Goal: Task Accomplishment & Management: Complete application form

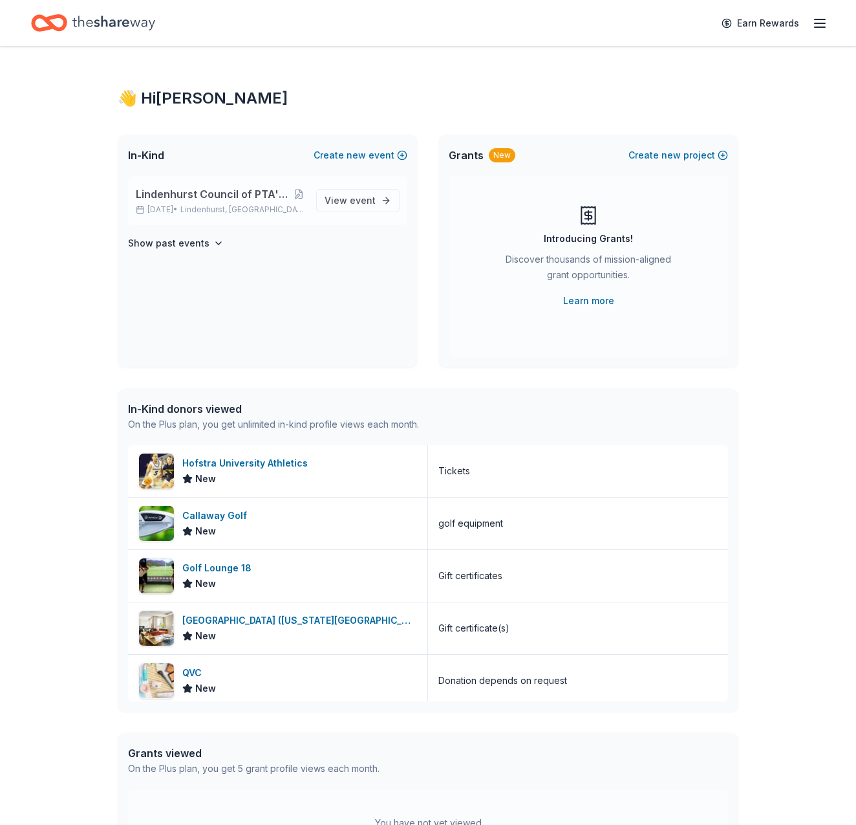
click at [216, 189] on span "Lindenhurst Council of PTA's "Bright Futures" Fundraiser" at bounding box center [214, 194] width 157 height 16
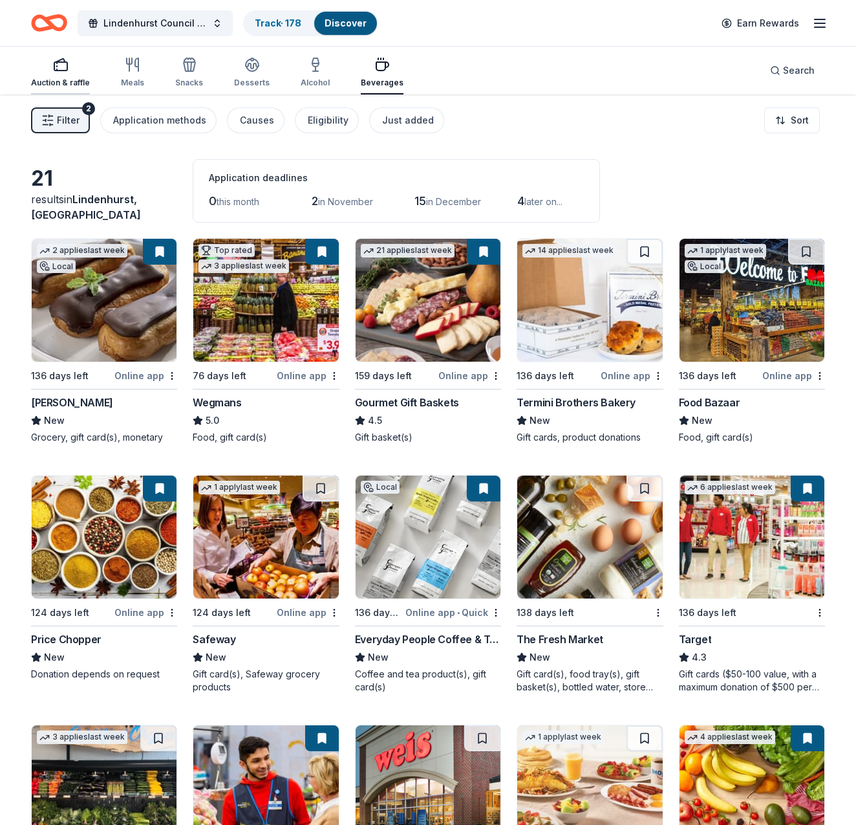
click at [45, 72] on div "Auction & raffle" at bounding box center [60, 72] width 59 height 31
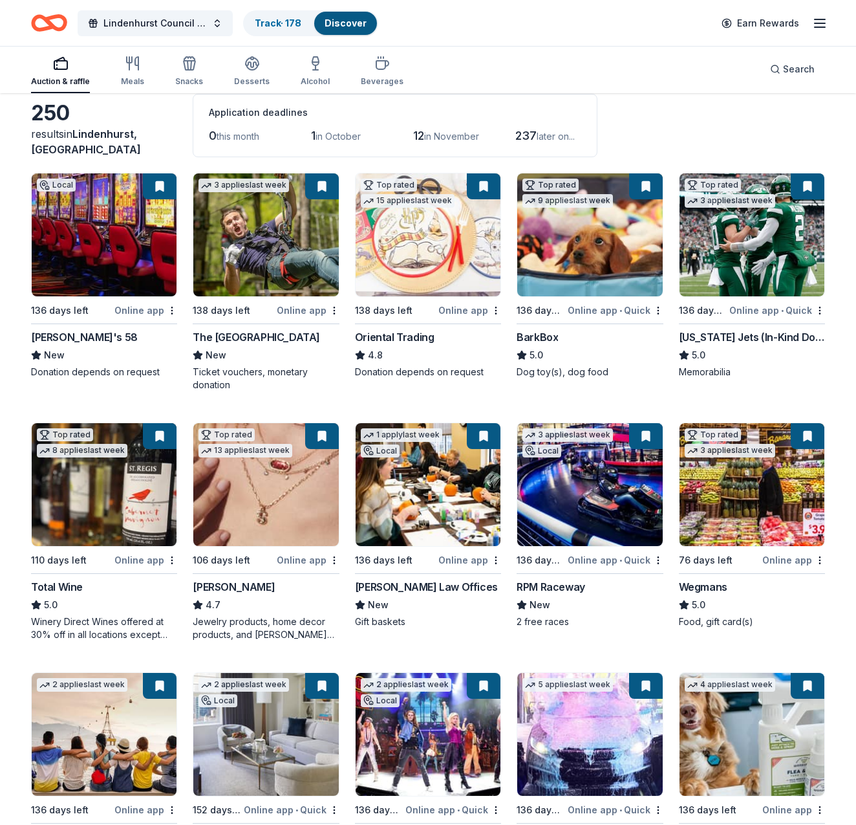
scroll to position [66, 0]
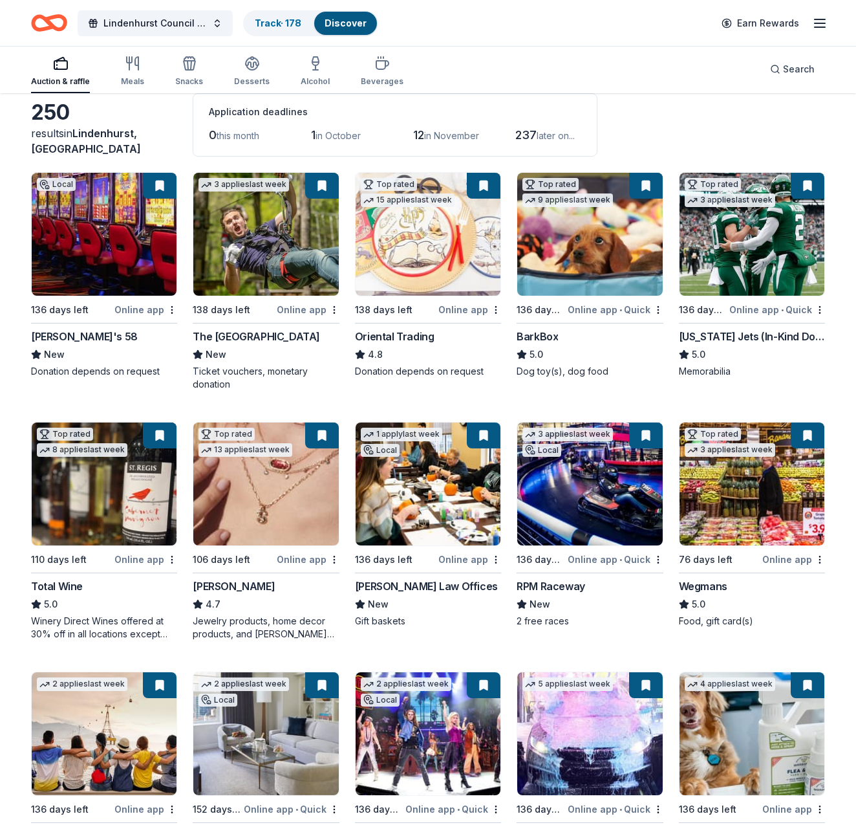
click at [91, 237] on img at bounding box center [104, 234] width 145 height 123
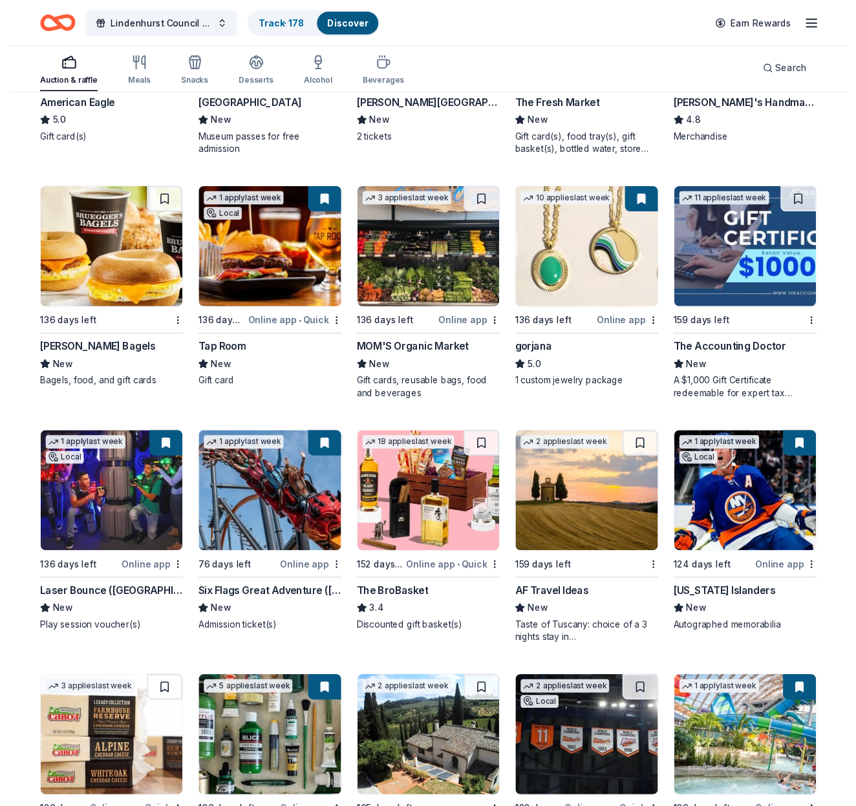
scroll to position [1784, 0]
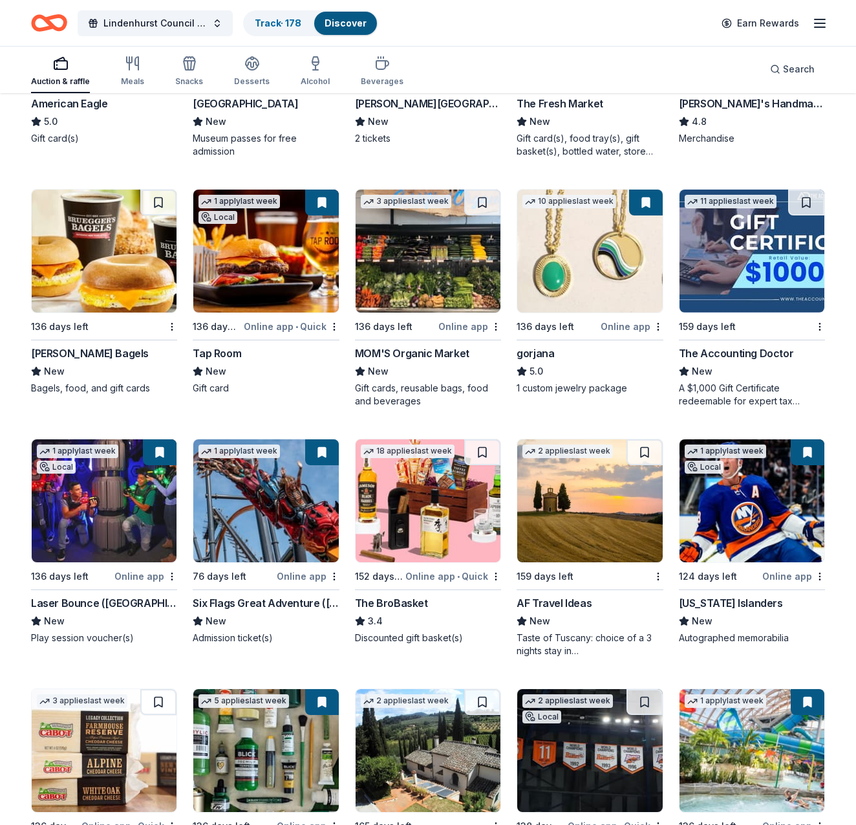
click at [590, 265] on img at bounding box center [589, 250] width 145 height 123
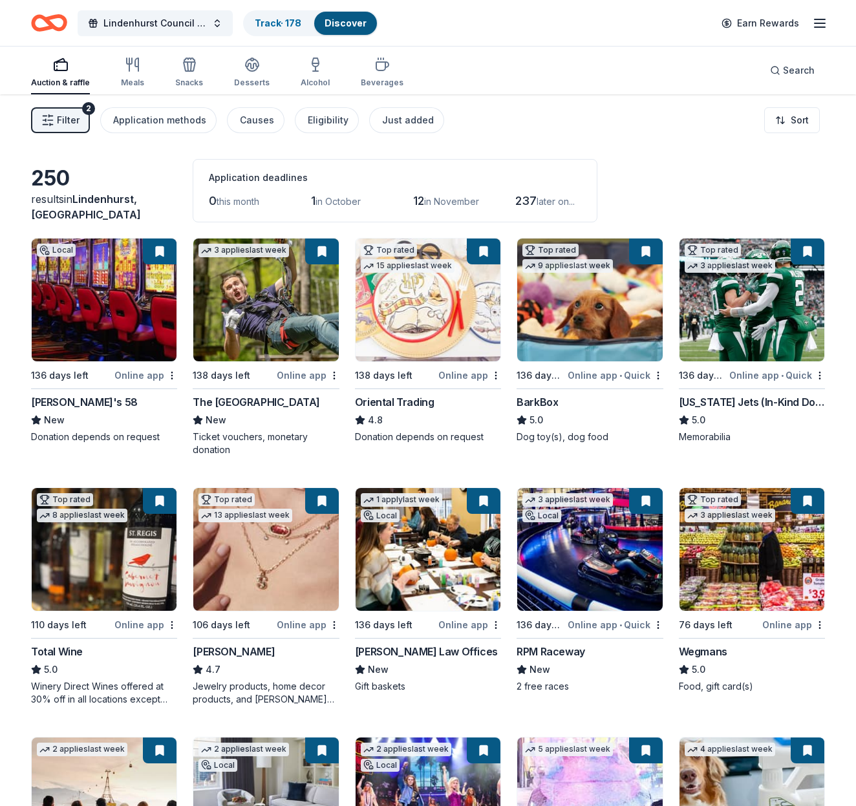
scroll to position [0, 0]
click at [276, 326] on img at bounding box center [265, 300] width 145 height 123
click at [602, 307] on img at bounding box center [589, 300] width 145 height 123
click at [739, 319] on img at bounding box center [752, 300] width 145 height 123
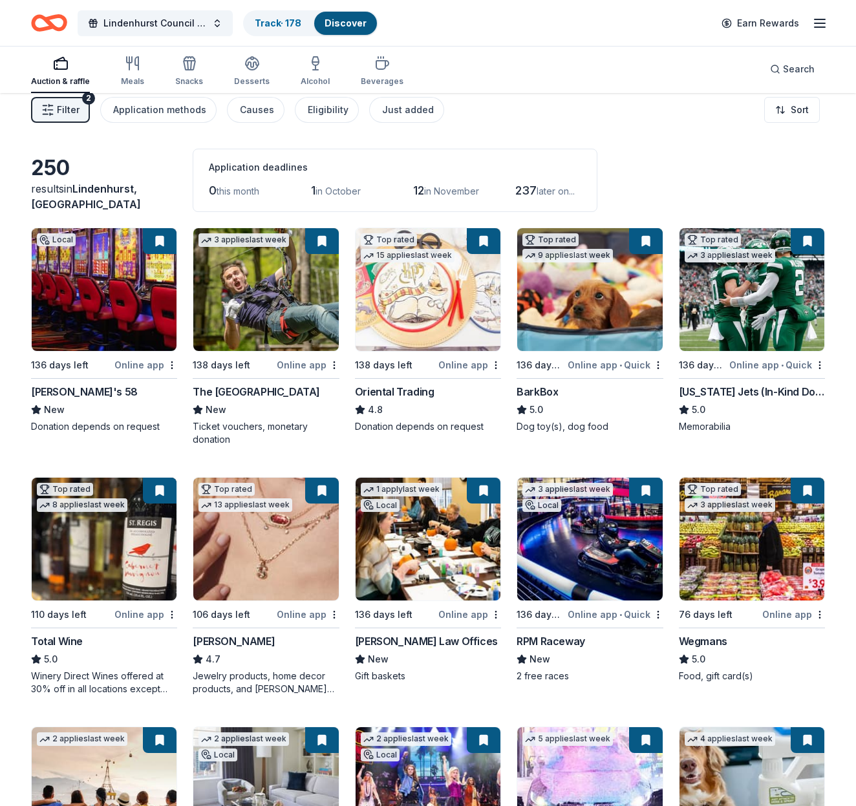
scroll to position [15, 0]
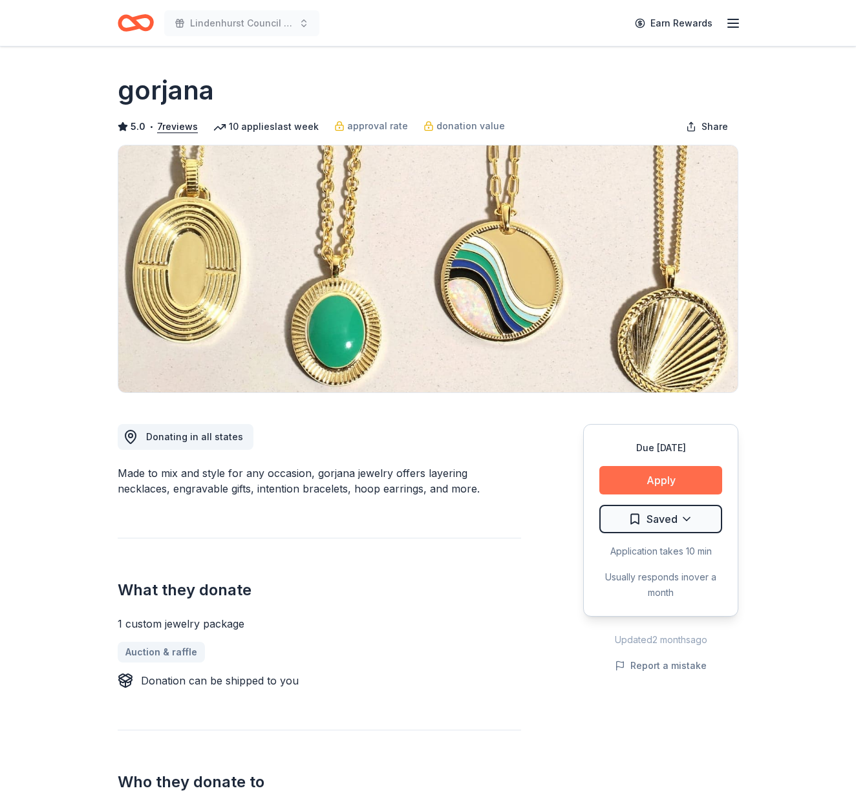
click at [661, 472] on button "Apply" at bounding box center [661, 480] width 123 height 28
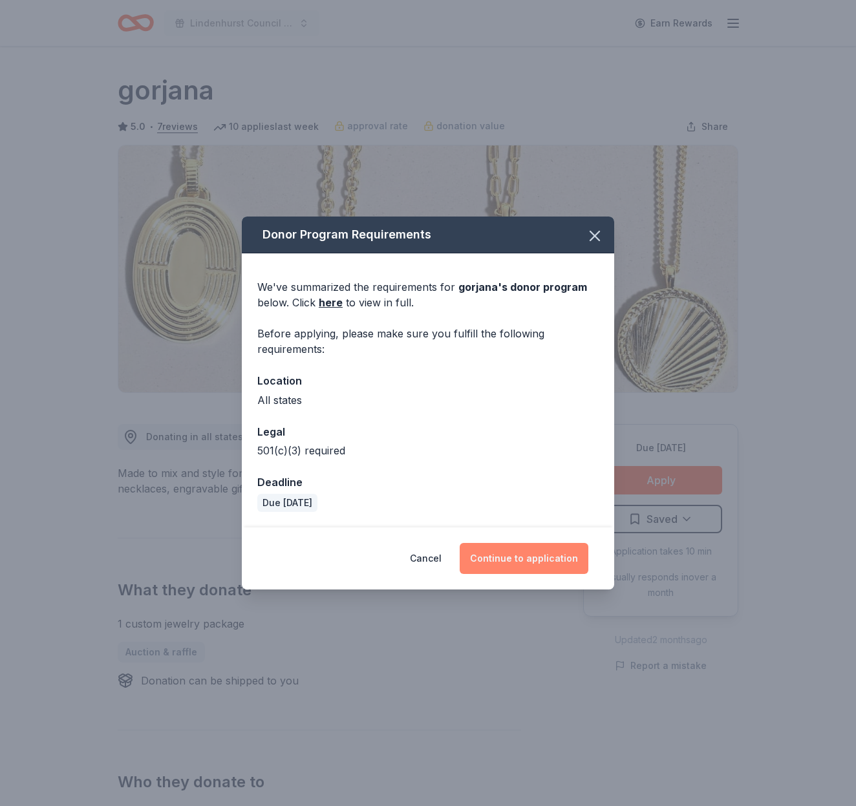
drag, startPoint x: 539, startPoint y: 562, endPoint x: 546, endPoint y: 566, distance: 8.1
click at [539, 562] on button "Continue to application" at bounding box center [524, 558] width 129 height 31
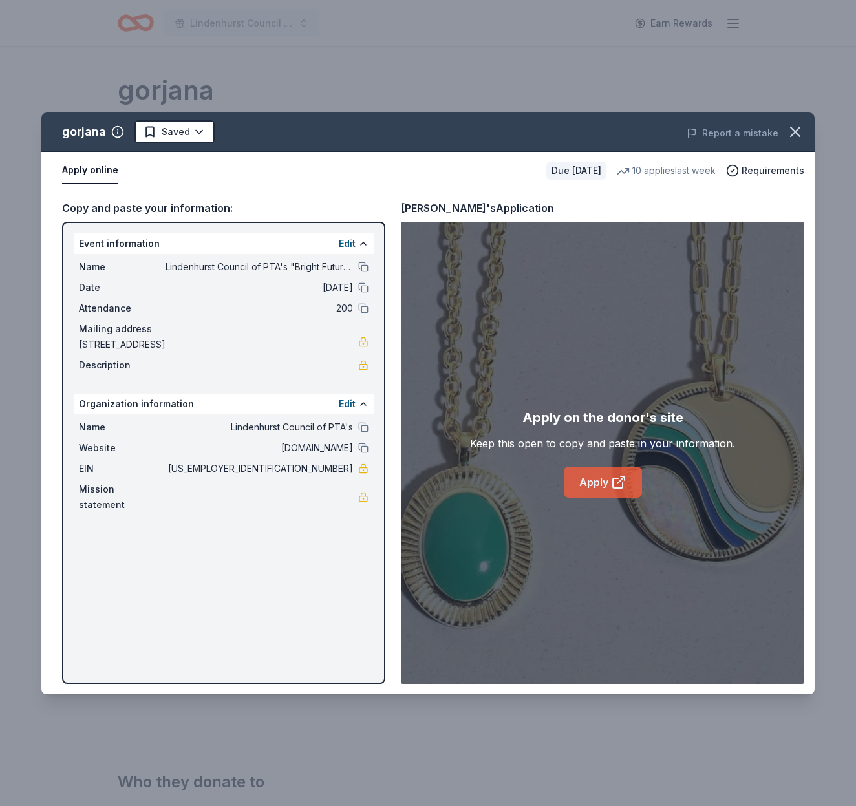
click at [612, 488] on icon at bounding box center [619, 483] width 16 height 16
click at [794, 128] on icon "button" at bounding box center [795, 132] width 18 height 18
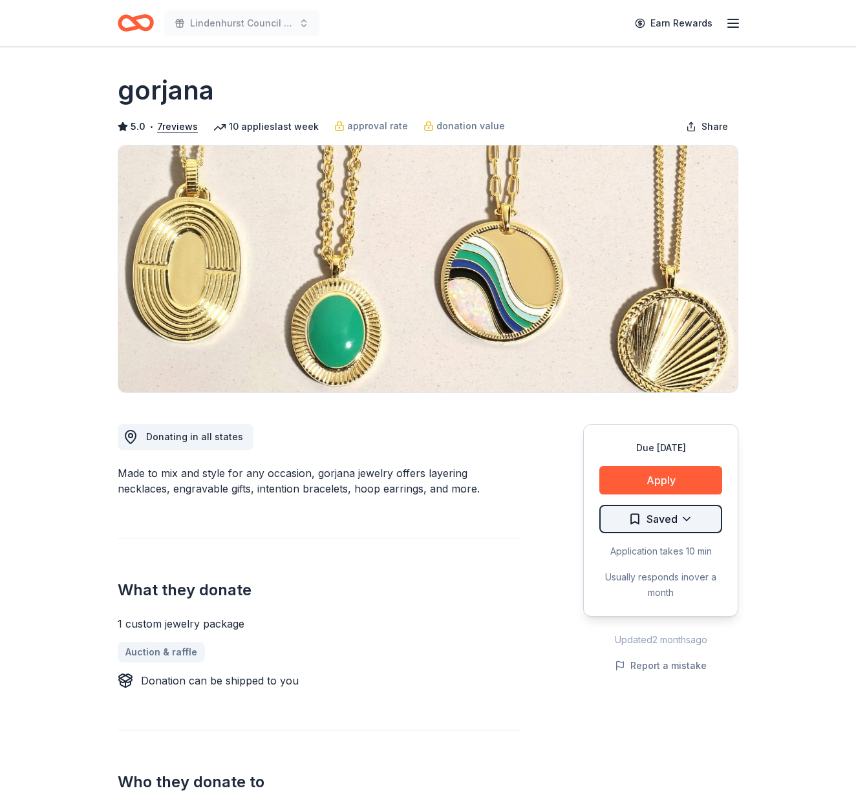
click at [704, 519] on html "Lindenhurst Council of PTA's "Bright Futures" Fundraiser Earn Rewards Due in 13…" at bounding box center [428, 403] width 856 height 806
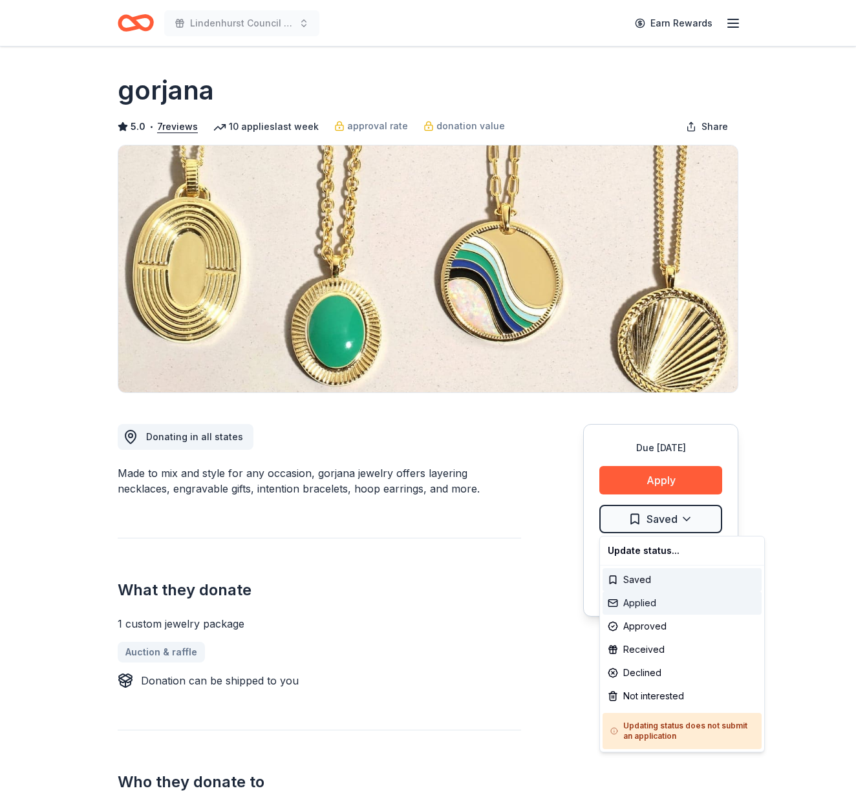
click at [647, 600] on div "Applied" at bounding box center [682, 603] width 159 height 23
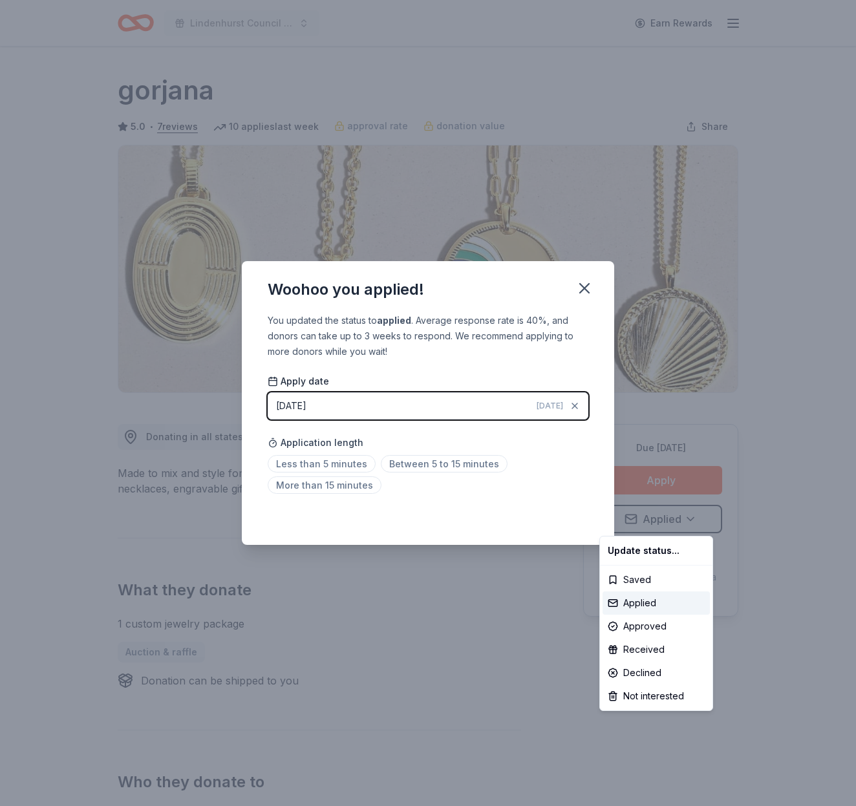
click at [587, 283] on html "Lindenhurst Council of PTA's "Bright Futures" Fundraiser Earn Rewards Due in 13…" at bounding box center [428, 403] width 856 height 806
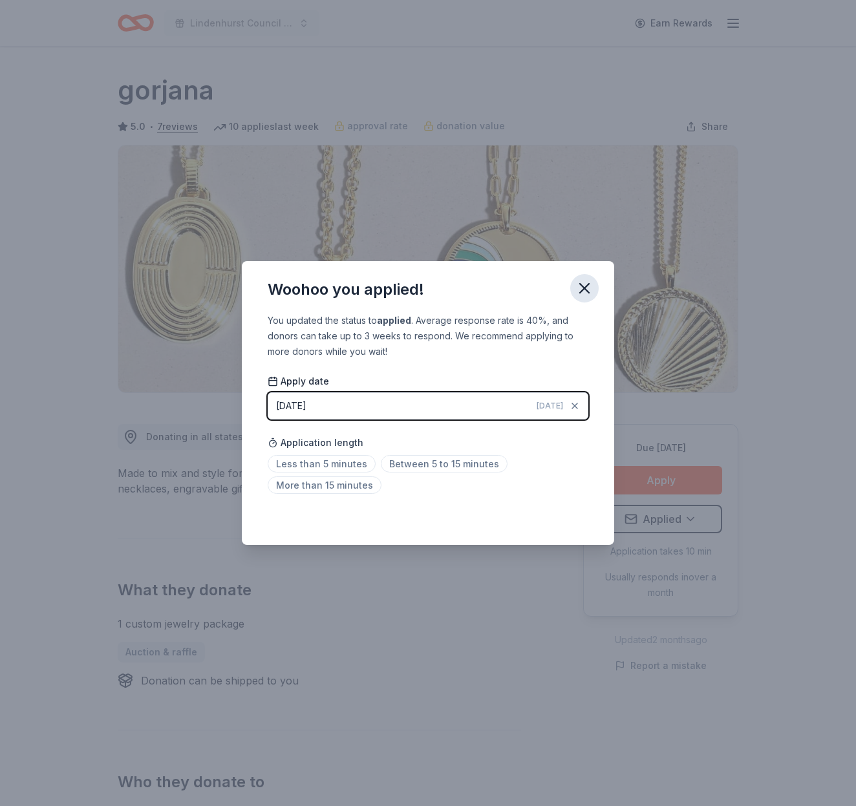
click at [588, 296] on icon "button" at bounding box center [585, 288] width 18 height 18
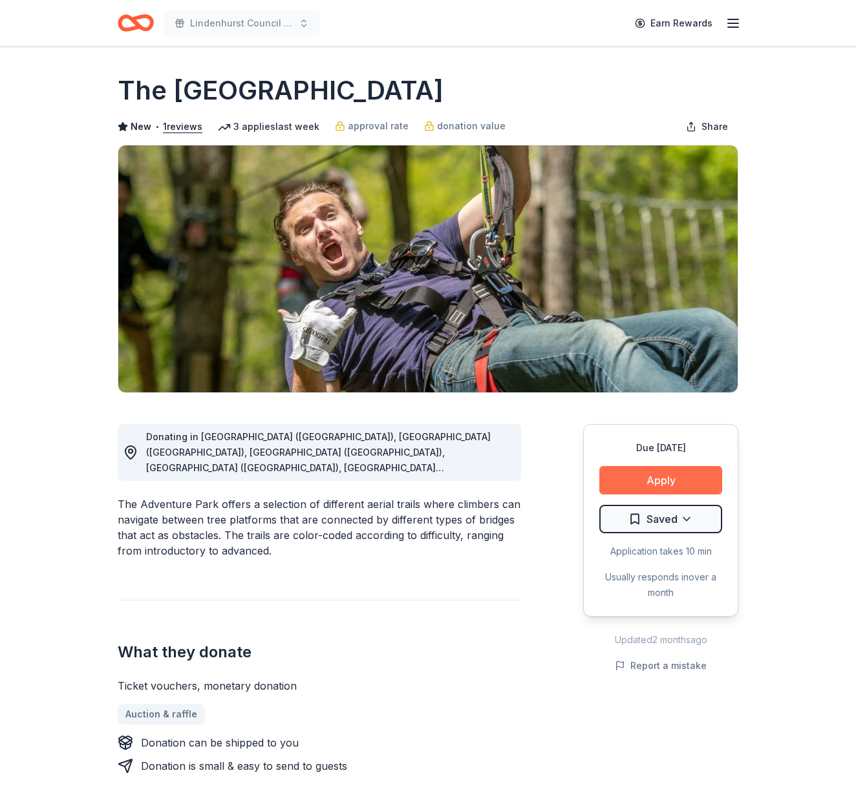
click at [698, 480] on button "Apply" at bounding box center [661, 480] width 123 height 28
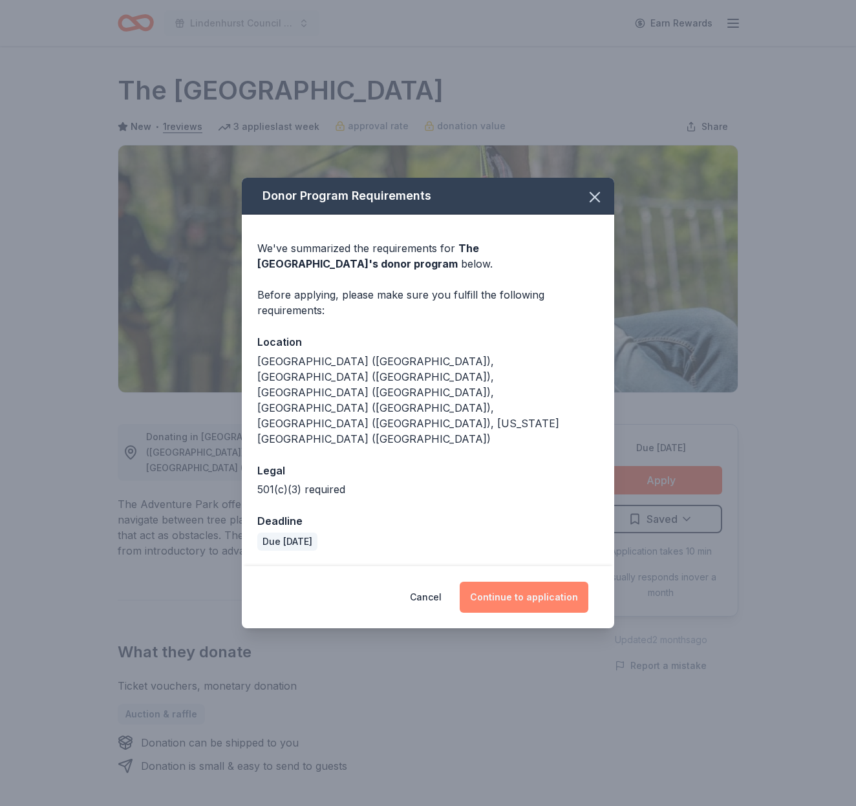
click at [545, 582] on button "Continue to application" at bounding box center [524, 597] width 129 height 31
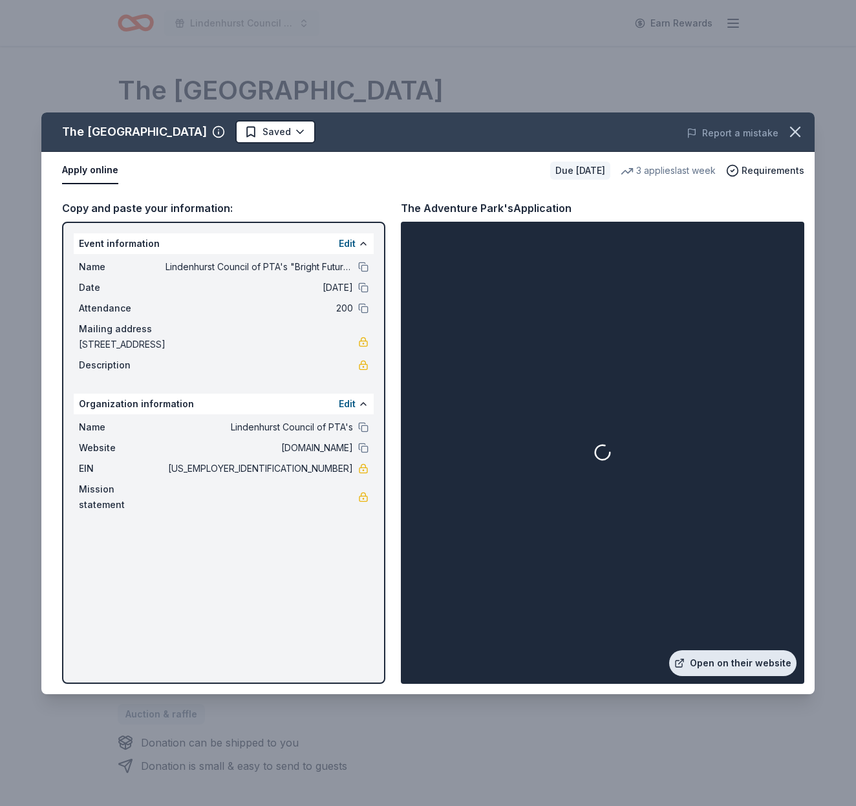
click at [742, 662] on link "Open on their website" at bounding box center [732, 664] width 127 height 26
click at [792, 131] on icon "button" at bounding box center [795, 132] width 18 height 18
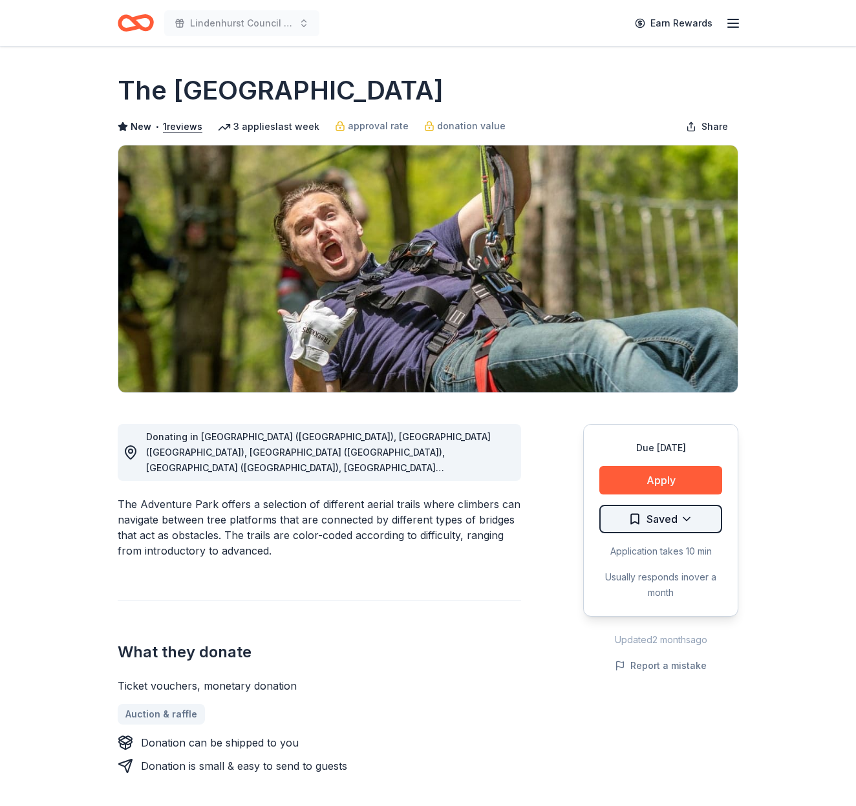
click at [662, 514] on html "Lindenhurst Council of PTA's "Bright Futures" Fundraiser Earn Rewards Due in 13…" at bounding box center [428, 403] width 856 height 806
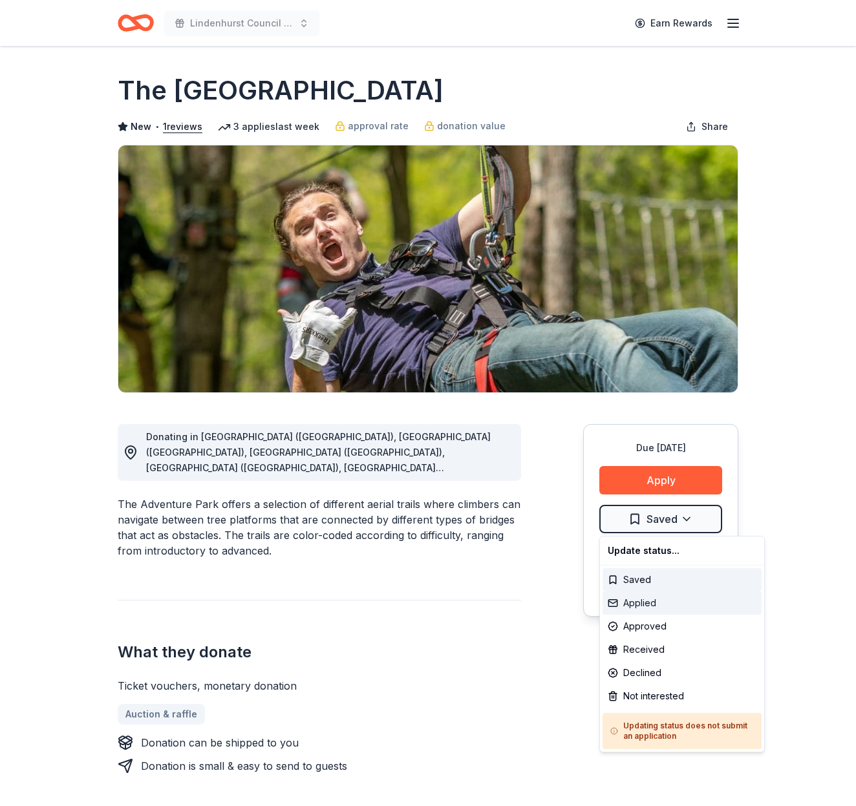
click at [662, 607] on div "Applied" at bounding box center [682, 603] width 159 height 23
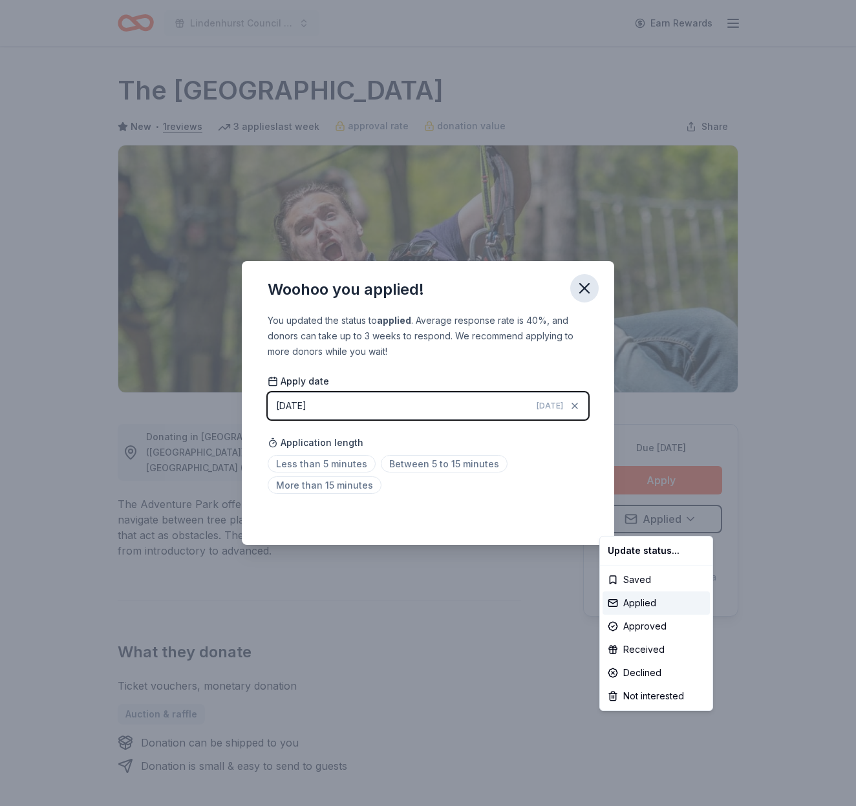
click at [589, 285] on html "Lindenhurst Council of PTA's "Bright Futures" Fundraiser Earn Rewards Due in 13…" at bounding box center [428, 403] width 856 height 806
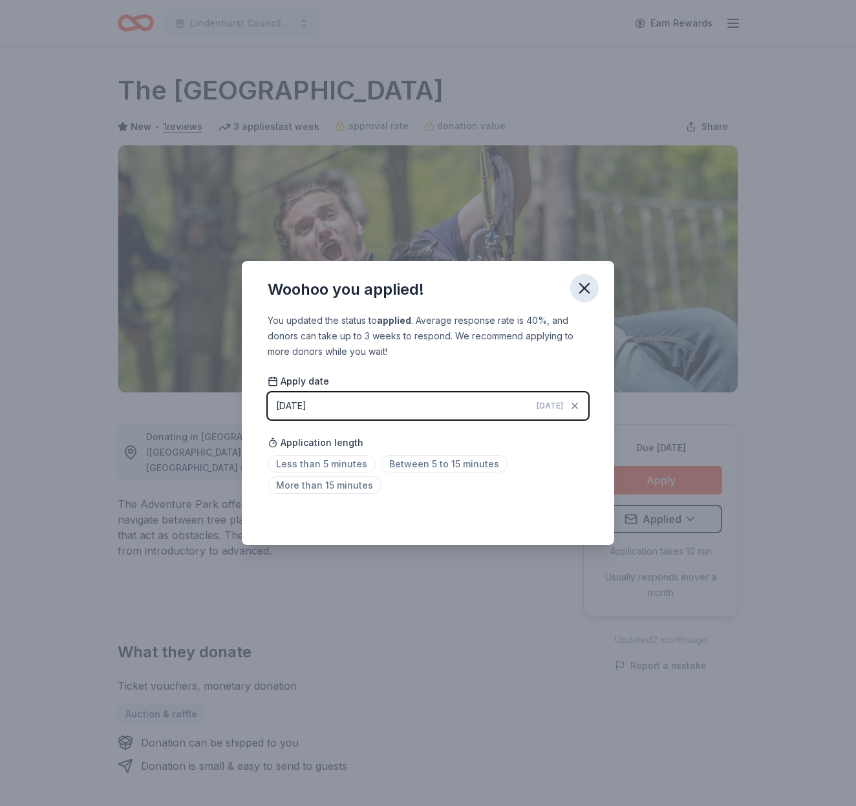
click at [586, 286] on icon "button" at bounding box center [584, 288] width 9 height 9
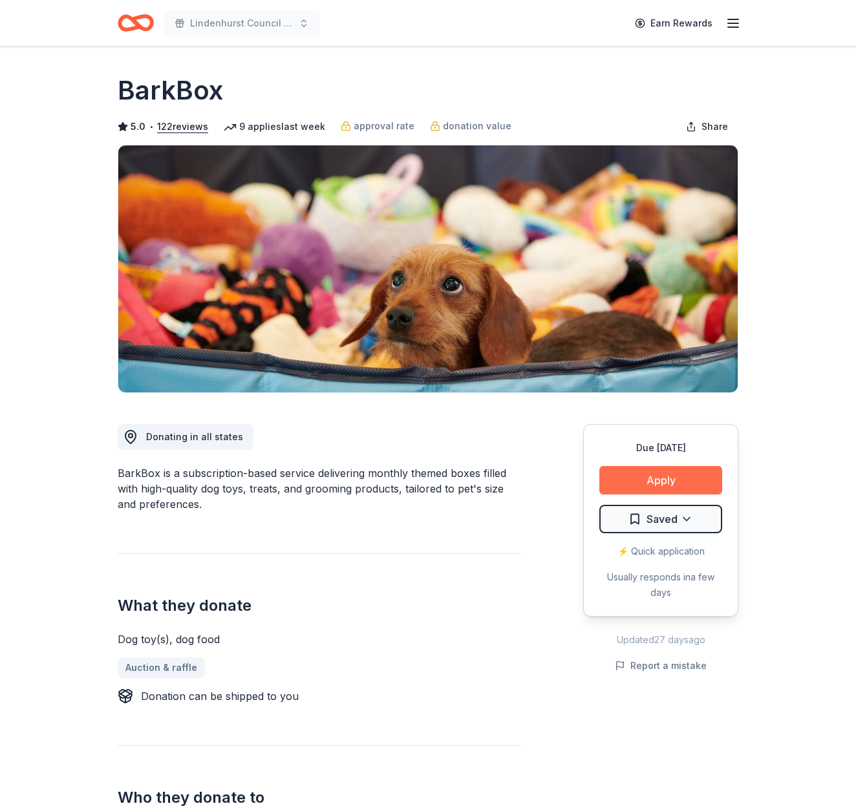
click at [660, 473] on button "Apply" at bounding box center [661, 480] width 123 height 28
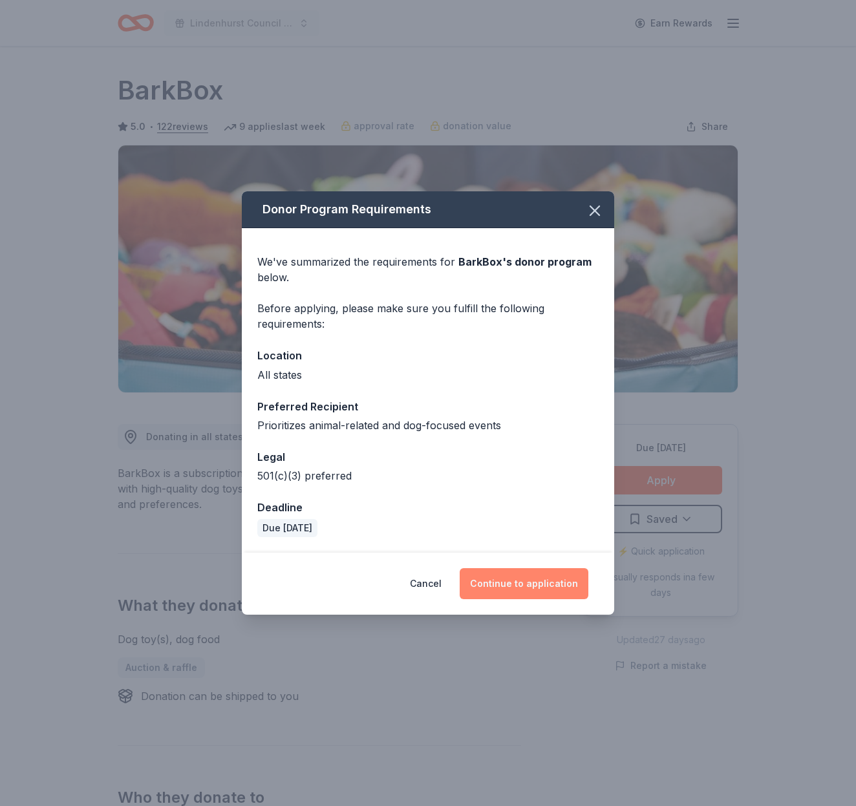
click at [563, 571] on button "Continue to application" at bounding box center [524, 583] width 129 height 31
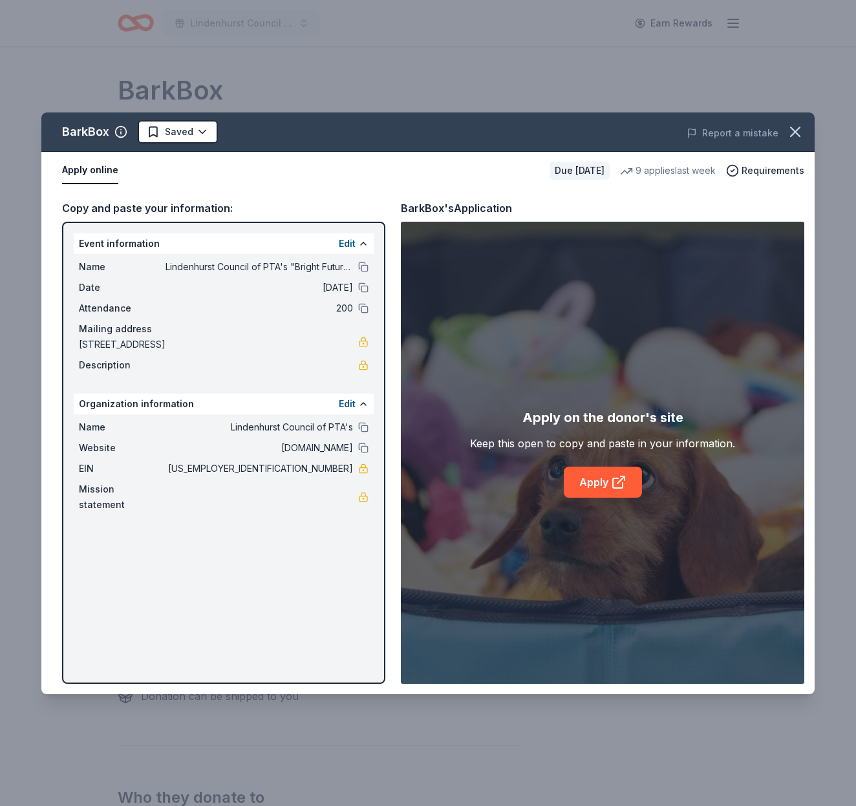
click at [601, 502] on div "Apply on the donor's site Keep this open to copy and paste in your information.…" at bounding box center [603, 453] width 404 height 462
click at [593, 486] on link "Apply" at bounding box center [603, 482] width 78 height 31
click at [794, 127] on icon "button" at bounding box center [795, 132] width 18 height 18
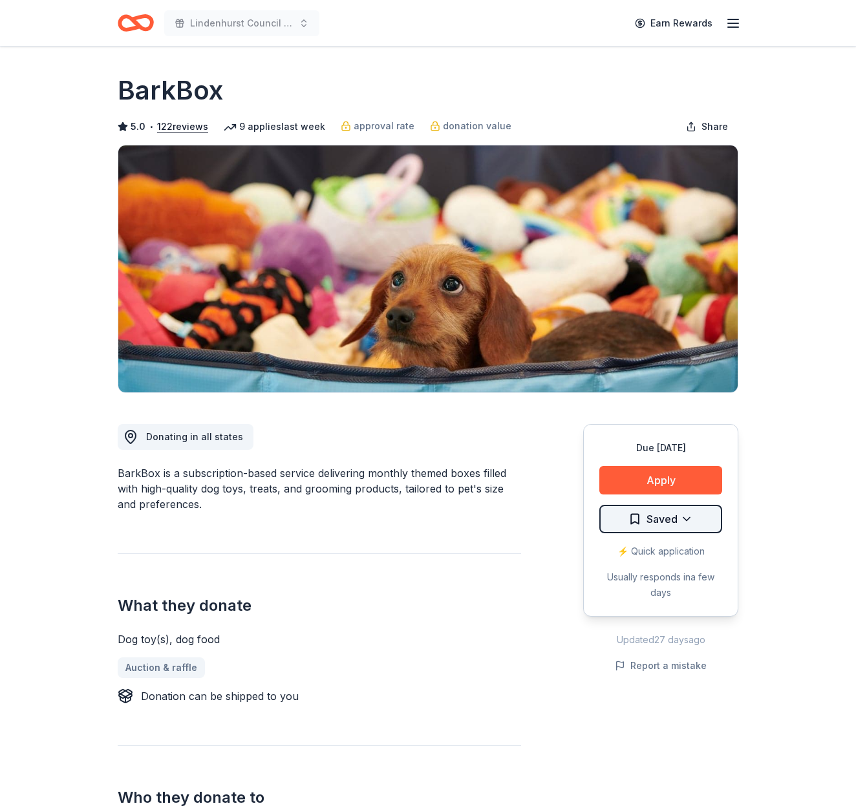
click at [687, 515] on html "Lindenhurst Council of PTA's "Bright Futures" Fundraiser Earn Rewards Due in 13…" at bounding box center [428, 403] width 856 height 806
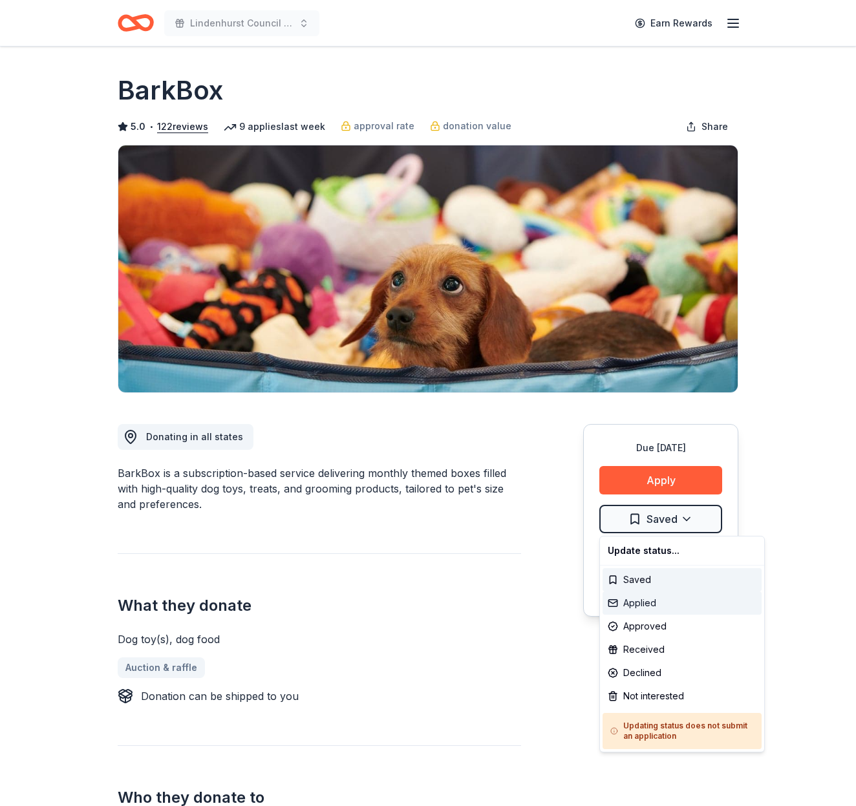
click at [663, 598] on div "Applied" at bounding box center [682, 603] width 159 height 23
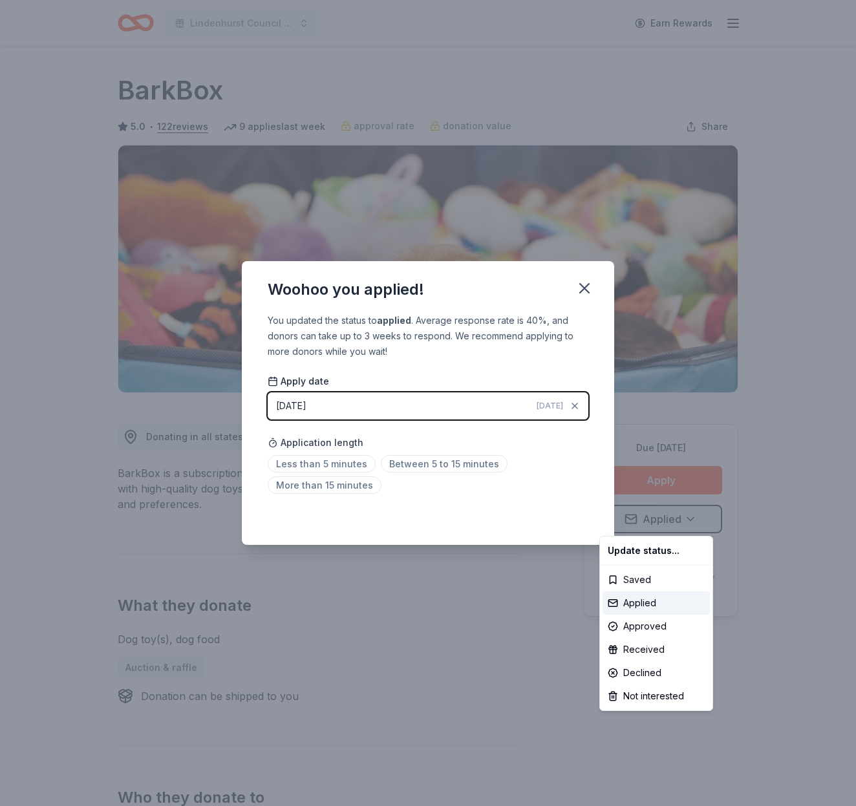
click at [579, 287] on html "Lindenhurst Council of PTA's "Bright Futures" Fundraiser Earn Rewards Due in 13…" at bounding box center [428, 403] width 856 height 806
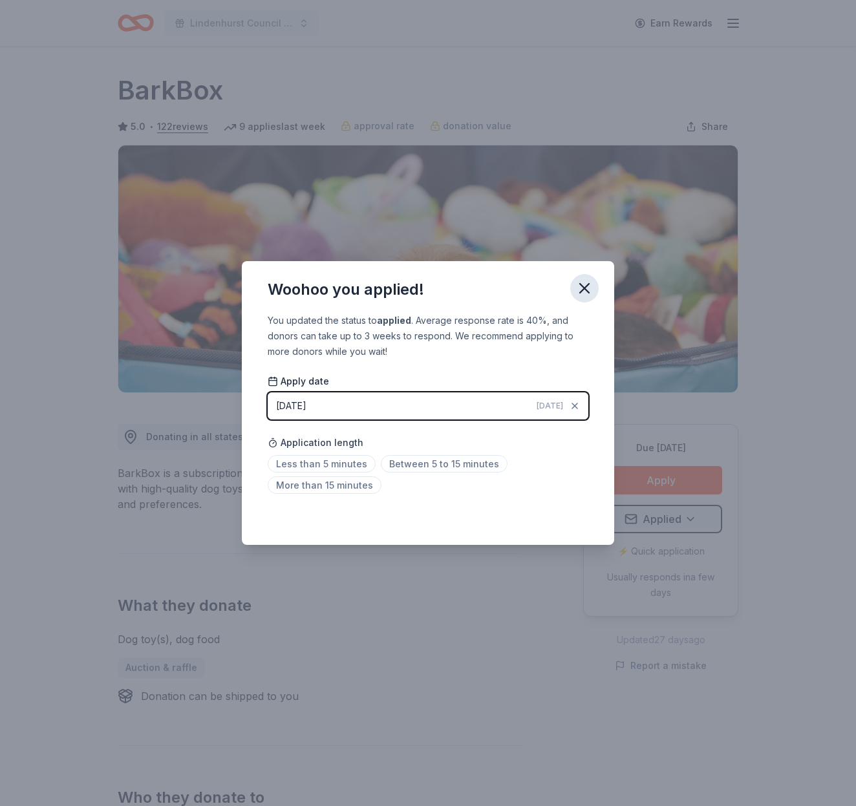
click at [584, 286] on icon "button" at bounding box center [585, 288] width 18 height 18
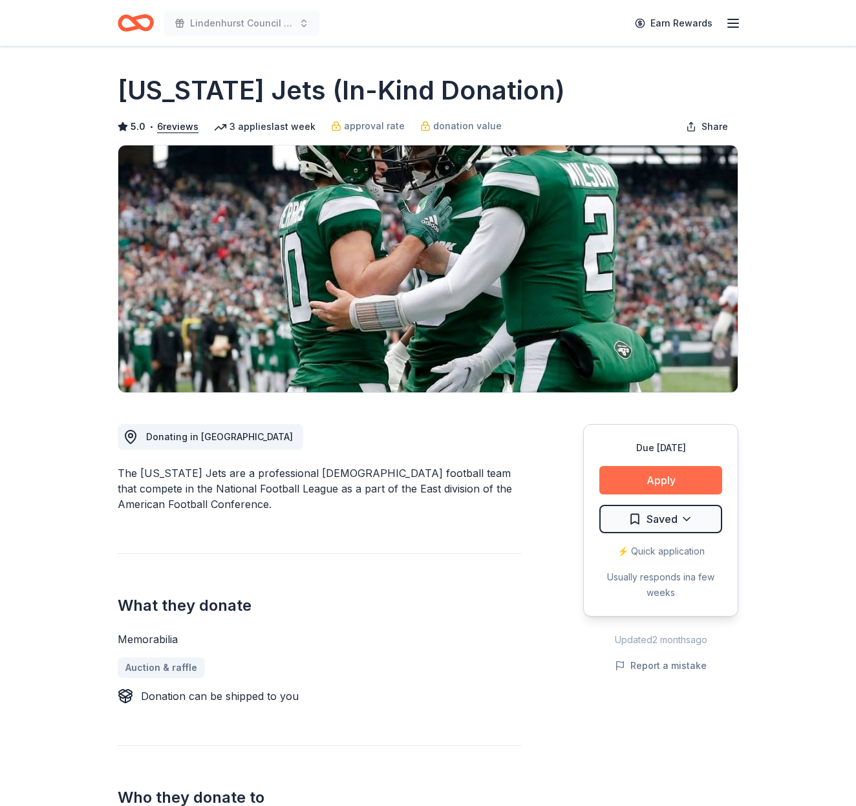
click at [652, 478] on button "Apply" at bounding box center [661, 480] width 123 height 28
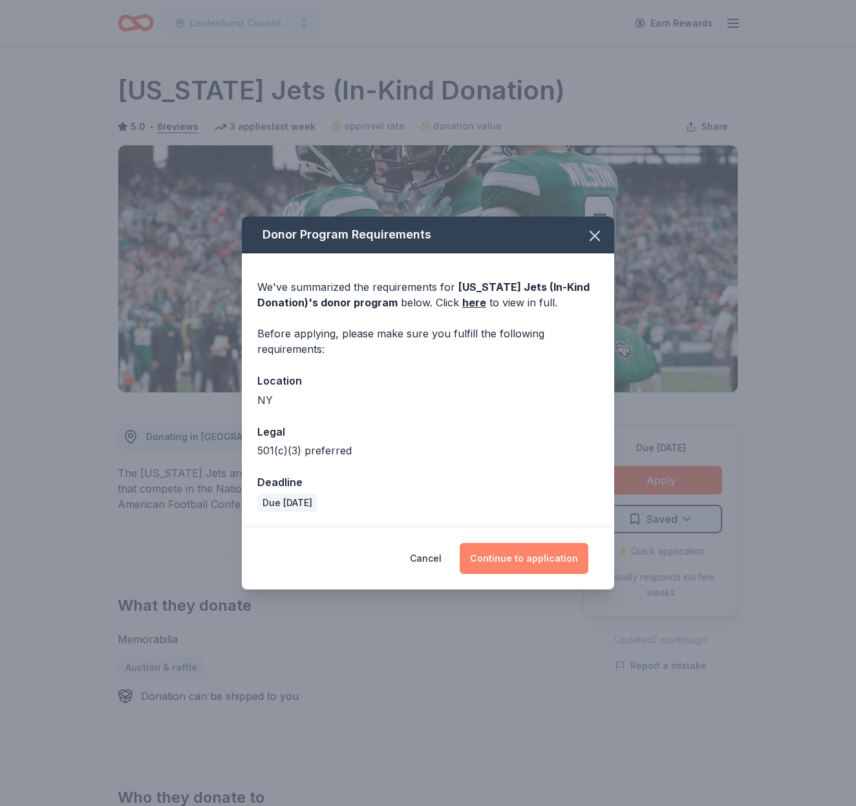
click at [558, 550] on button "Continue to application" at bounding box center [524, 558] width 129 height 31
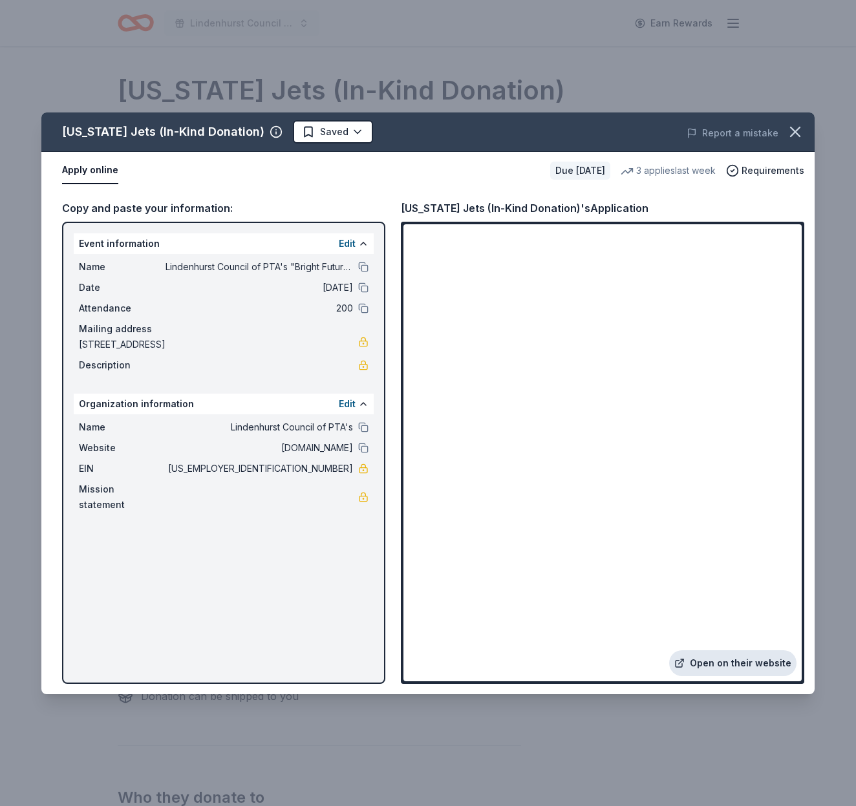
click at [733, 658] on link "Open on their website" at bounding box center [732, 664] width 127 height 26
click at [799, 129] on icon "button" at bounding box center [795, 131] width 9 height 9
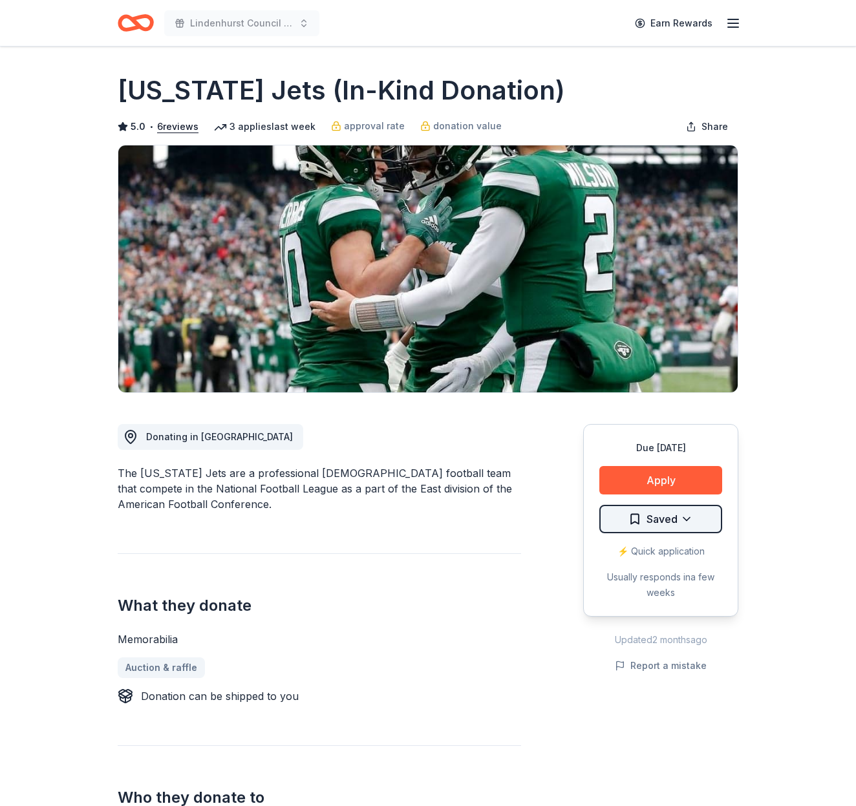
click at [690, 518] on html "Lindenhurst Council of PTA's "Bright Futures" Fundraiser Earn Rewards Due [DATE…" at bounding box center [428, 403] width 856 height 806
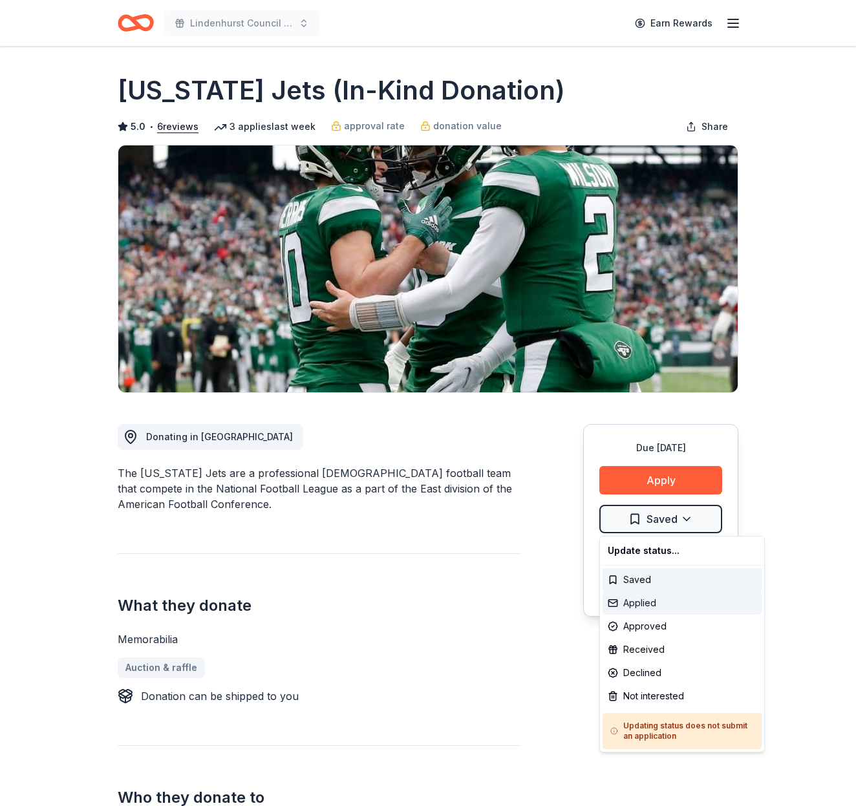
click at [675, 607] on div "Applied" at bounding box center [682, 603] width 159 height 23
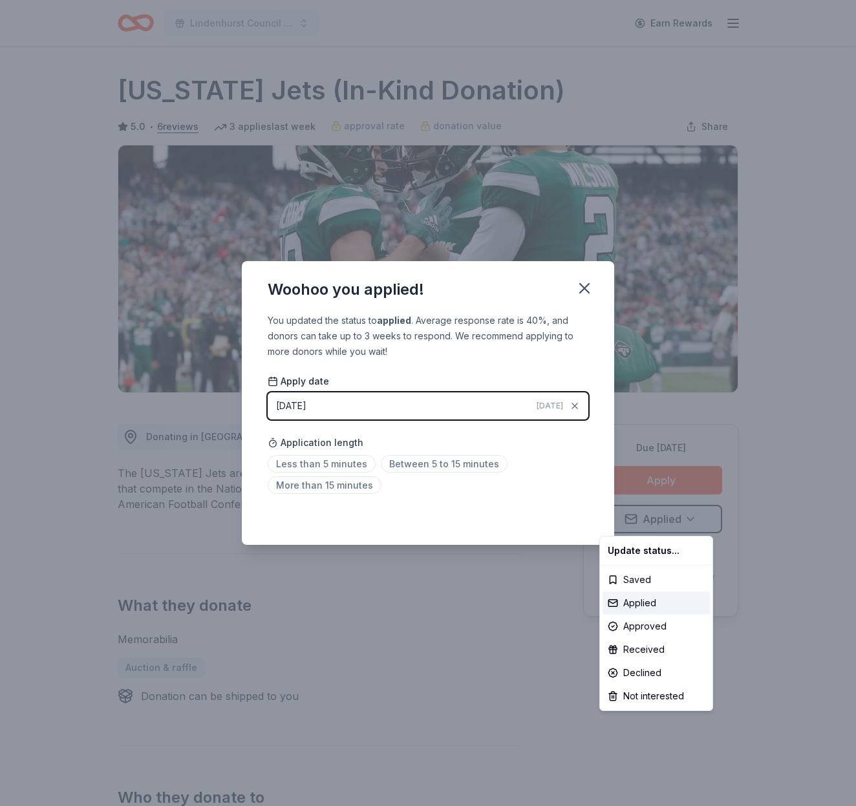
click at [589, 286] on html "Lindenhurst Council of PTA's "Bright Futures" Fundraiser Earn Rewards Due [DATE…" at bounding box center [428, 403] width 856 height 806
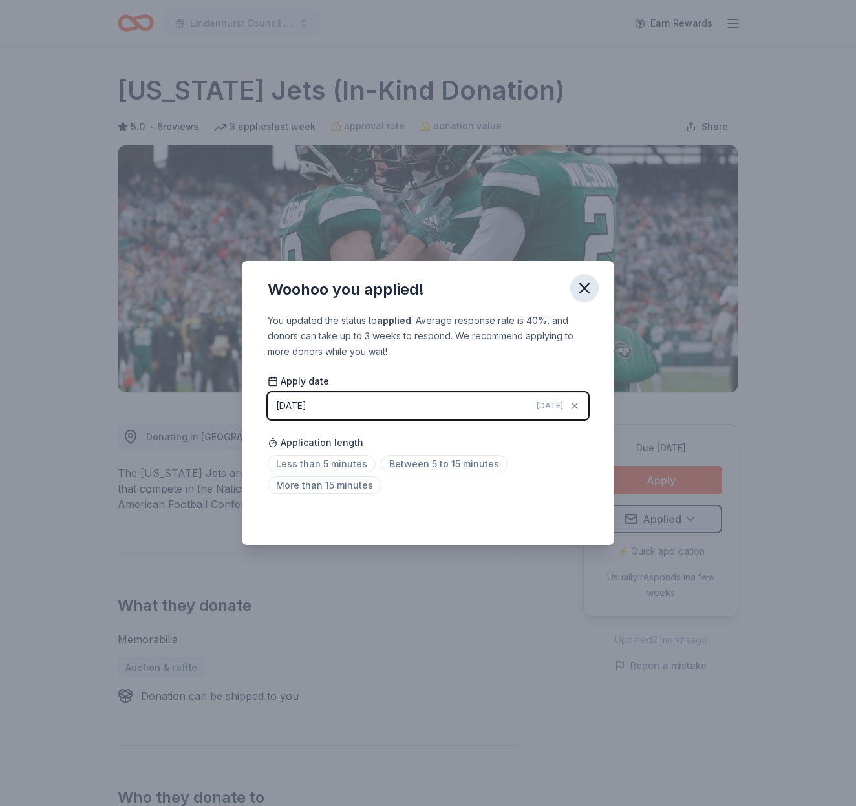
click at [581, 292] on icon "button" at bounding box center [584, 288] width 9 height 9
